Goal: Use online tool/utility: Utilize a website feature to perform a specific function

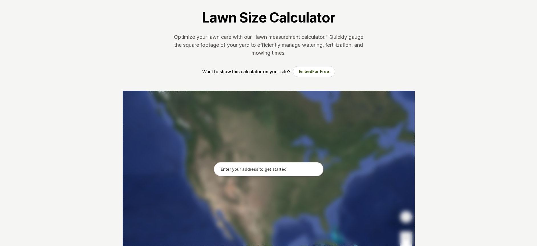
scroll to position [86, 0]
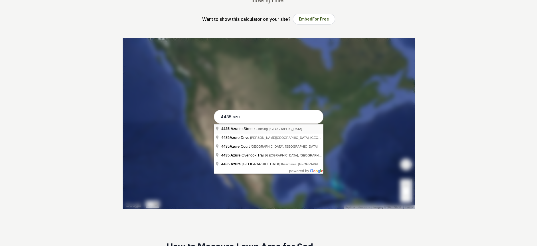
type input "4435 Azurite Street, Cumming, GA"
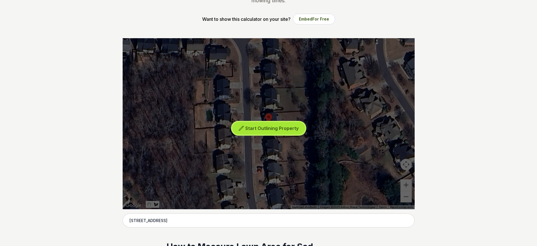
click at [255, 129] on span "Start Outlining Property" at bounding box center [271, 128] width 53 height 6
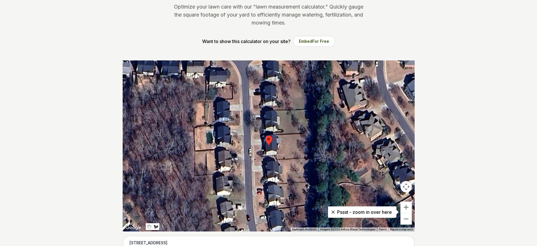
scroll to position [143, 0]
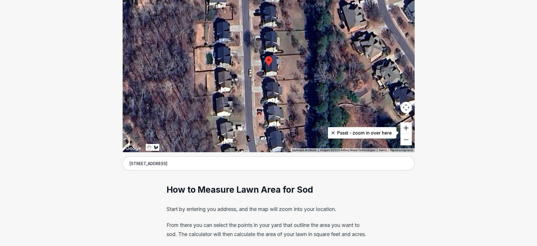
click at [407, 130] on button "Zoom in" at bounding box center [405, 127] width 11 height 11
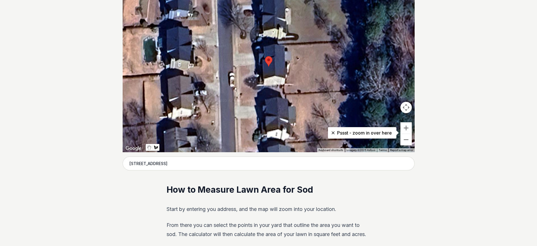
click at [287, 94] on div at bounding box center [269, 66] width 292 height 171
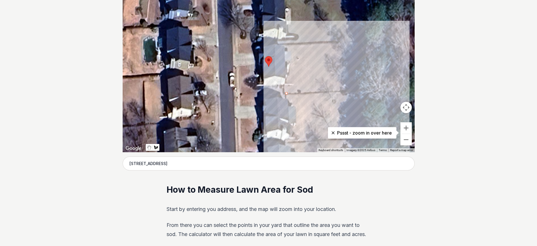
click at [362, 90] on div at bounding box center [269, 66] width 292 height 171
click at [366, 40] on div at bounding box center [269, 66] width 292 height 171
click at [285, 44] on div at bounding box center [269, 66] width 292 height 171
click at [287, 93] on div at bounding box center [269, 66] width 292 height 171
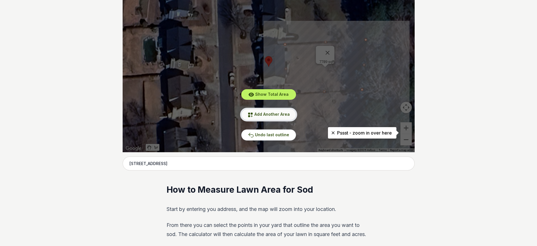
click at [274, 117] on button "Add Another Area" at bounding box center [268, 114] width 55 height 11
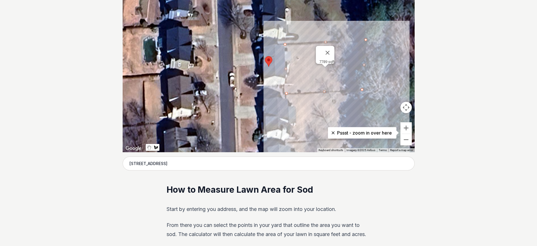
click at [240, 97] on div at bounding box center [269, 66] width 292 height 171
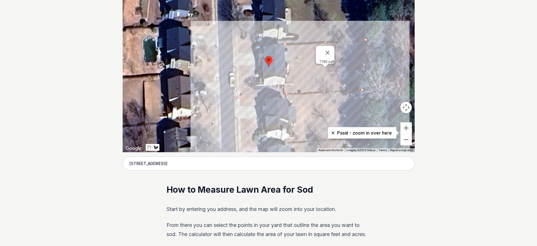
click at [285, 96] on div at bounding box center [269, 66] width 292 height 171
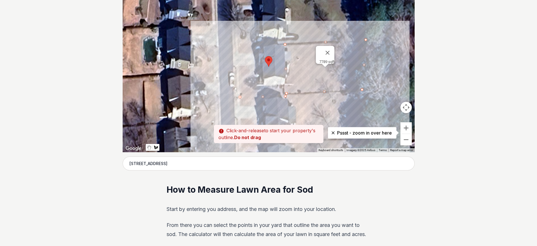
click at [283, 86] on div at bounding box center [269, 66] width 292 height 171
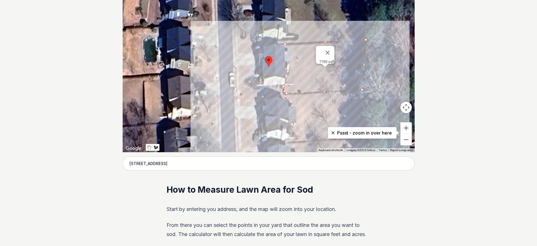
click at [256, 87] on div at bounding box center [269, 66] width 292 height 171
click at [255, 64] on div at bounding box center [269, 66] width 292 height 171
click at [236, 66] on div at bounding box center [269, 66] width 292 height 171
click at [239, 99] on div at bounding box center [269, 66] width 292 height 171
click at [240, 97] on div at bounding box center [269, 66] width 292 height 171
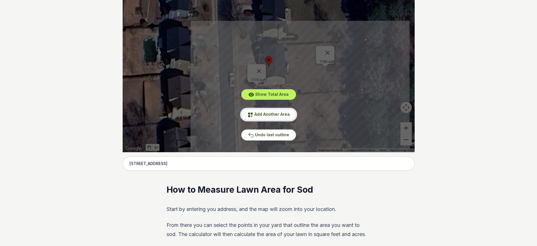
click at [255, 111] on button "Add Another Area" at bounding box center [268, 114] width 55 height 11
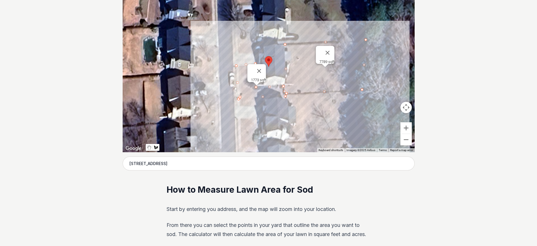
click at [238, 44] on div at bounding box center [269, 66] width 292 height 171
click at [278, 43] on div at bounding box center [269, 66] width 292 height 171
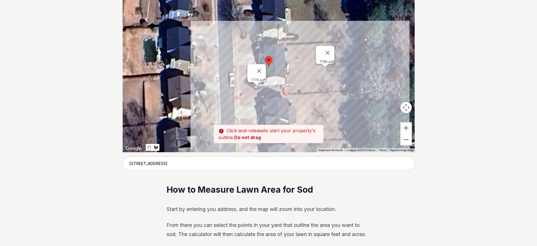
click at [262, 48] on div at bounding box center [269, 66] width 292 height 171
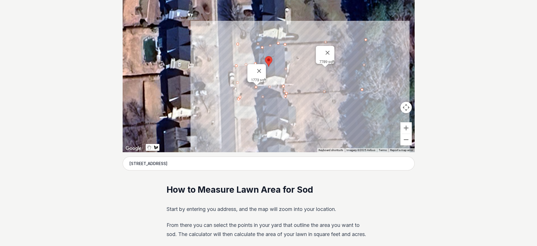
click at [262, 55] on div at bounding box center [269, 66] width 292 height 171
click at [238, 53] on div at bounding box center [269, 66] width 292 height 171
click at [238, 44] on div at bounding box center [269, 66] width 292 height 171
